Goal: Task Accomplishment & Management: Use online tool/utility

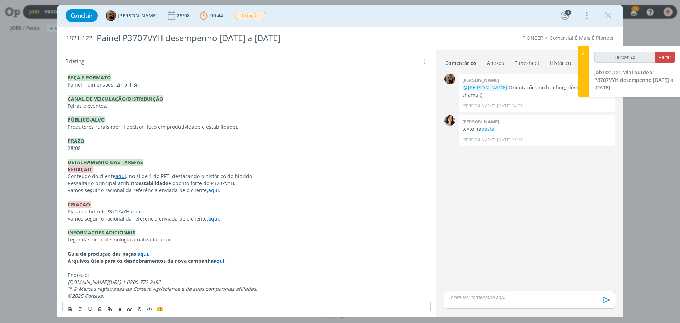
scroll to position [232, 0]
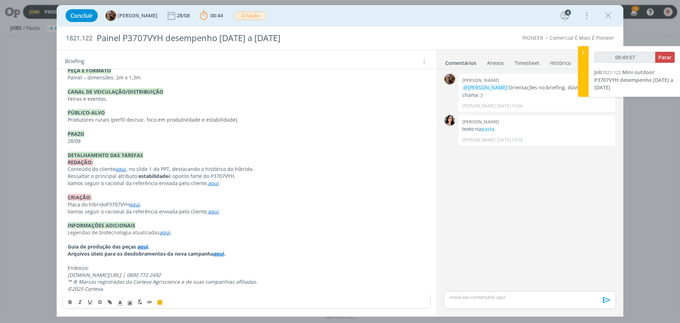
click at [164, 231] on link "aqui" at bounding box center [165, 232] width 11 height 7
click at [168, 245] on link "[URL][DOMAIN_NAME]" at bounding box center [141, 245] width 53 height 9
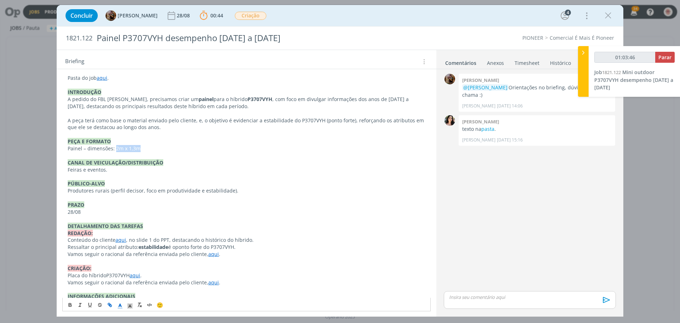
drag, startPoint x: 114, startPoint y: 149, endPoint x: 138, endPoint y: 149, distance: 24.1
click at [138, 149] on p "Painel – dimensões: 2m x 1,3m" at bounding box center [247, 148] width 358 height 7
copy p "2m x 1,3m"
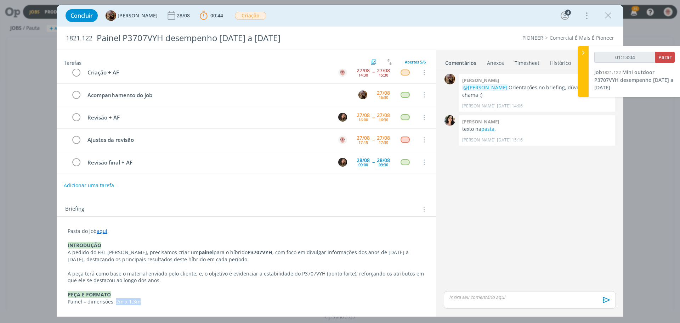
scroll to position [0, 0]
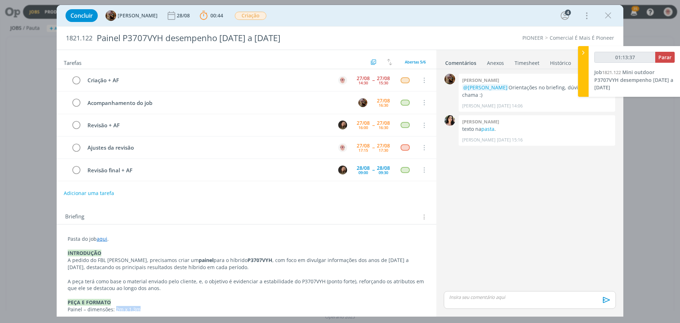
type input "01:13:38"
click at [661, 61] on button "Parar" at bounding box center [664, 57] width 19 height 11
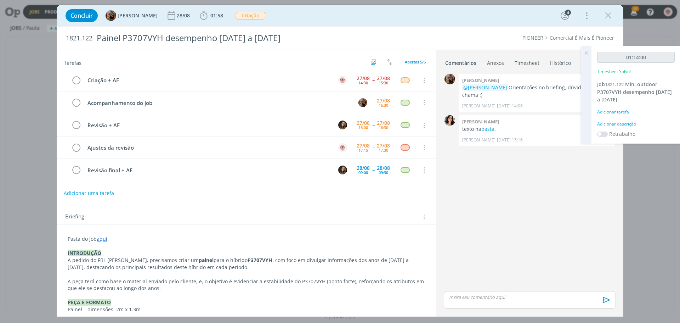
click at [607, 124] on div "Adicionar descrição" at bounding box center [636, 124] width 78 height 6
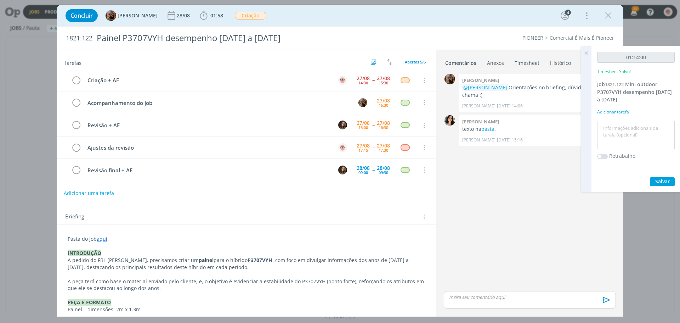
click at [607, 124] on textarea at bounding box center [636, 135] width 74 height 25
type textarea "Criação + AF"
click at [653, 184] on button "Salvar" at bounding box center [662, 181] width 25 height 9
click at [493, 303] on div "dialog" at bounding box center [530, 300] width 172 height 18
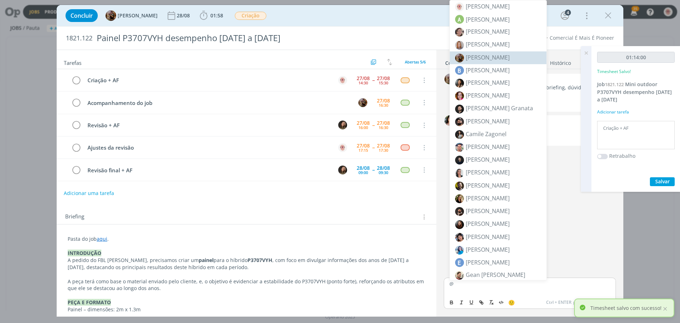
click at [480, 52] on li "[PERSON_NAME]" at bounding box center [498, 57] width 97 height 13
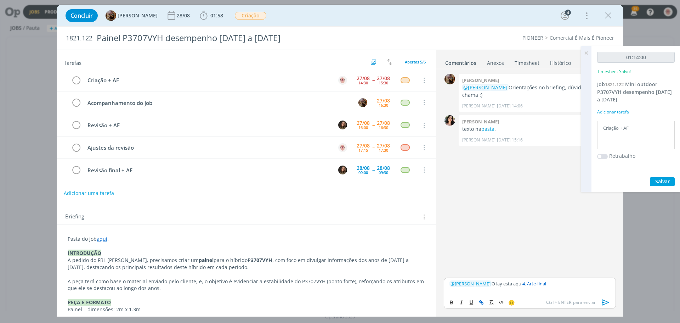
click at [606, 301] on icon "dialog" at bounding box center [605, 302] width 11 height 11
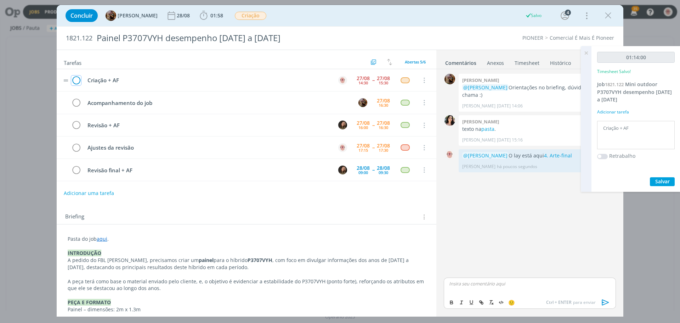
click at [77, 81] on icon "dialog" at bounding box center [76, 80] width 10 height 11
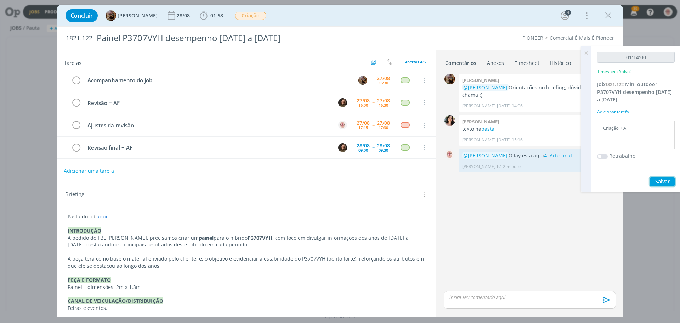
click at [662, 182] on span "Salvar" at bounding box center [662, 181] width 15 height 7
click at [609, 16] on icon "dialog" at bounding box center [608, 15] width 11 height 11
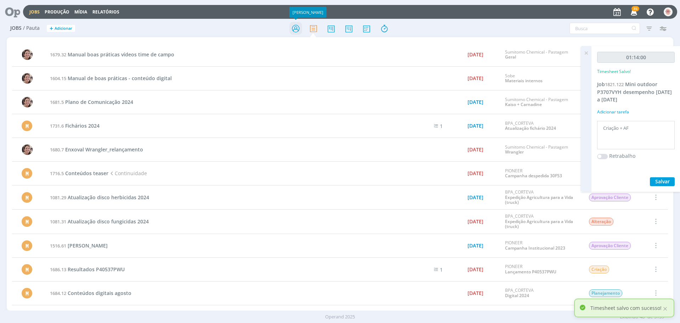
click at [296, 32] on icon at bounding box center [295, 29] width 13 height 14
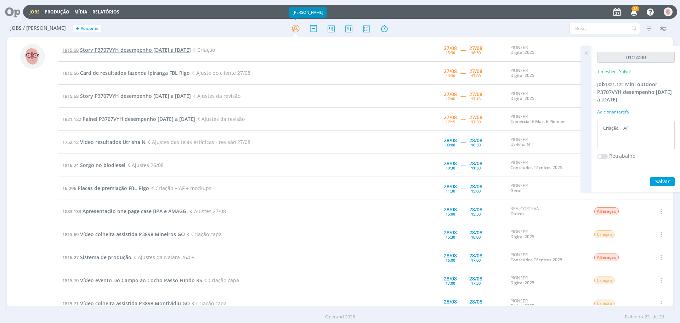
click at [115, 49] on span "Story P3707VYH desempenho [DATE] a [DATE]" at bounding box center [135, 49] width 111 height 7
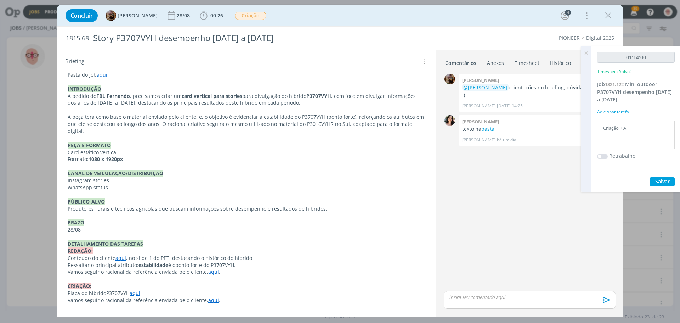
scroll to position [177, 0]
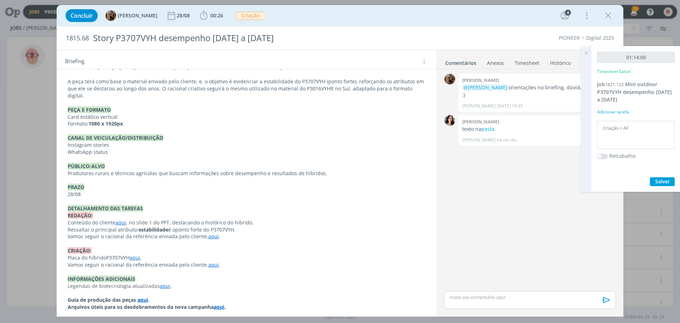
click at [210, 261] on link "aqui" at bounding box center [213, 264] width 11 height 7
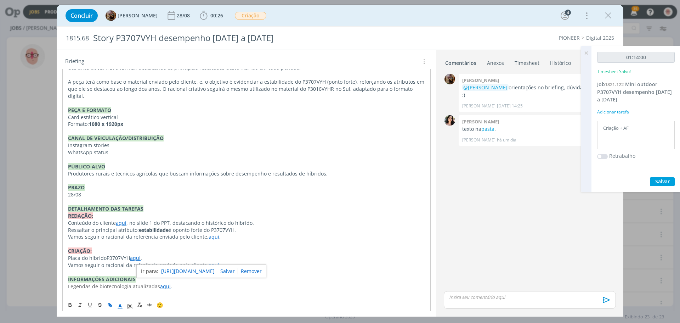
click at [210, 270] on link "[URL][DOMAIN_NAME]" at bounding box center [187, 270] width 53 height 9
click at [209, 14] on icon "dialog" at bounding box center [203, 15] width 11 height 11
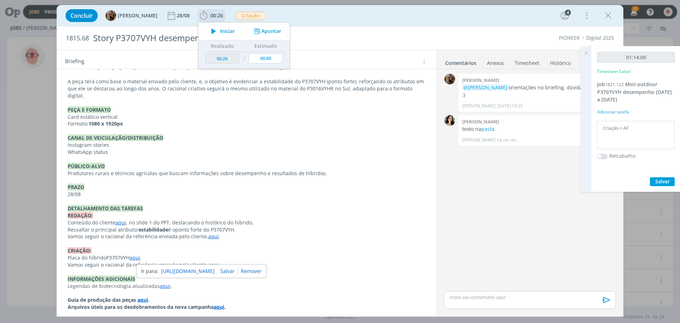
click at [220, 32] on icon "dialog" at bounding box center [214, 31] width 12 height 9
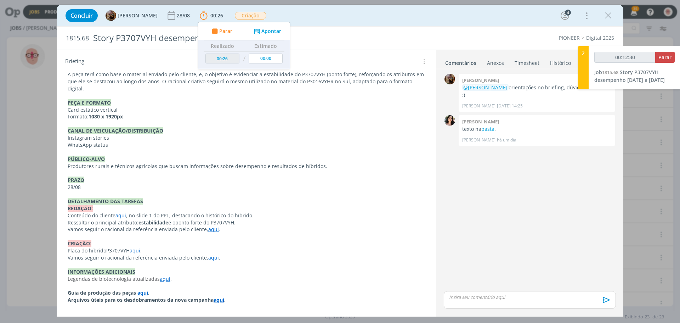
scroll to position [210, 0]
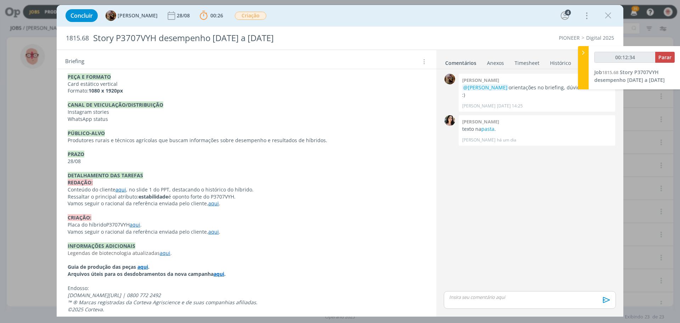
click at [162, 249] on link "aqui" at bounding box center [165, 252] width 11 height 7
click at [166, 256] on link "[URL][DOMAIN_NAME]" at bounding box center [141, 259] width 53 height 9
type input "00:41:26"
